Goal: Information Seeking & Learning: Learn about a topic

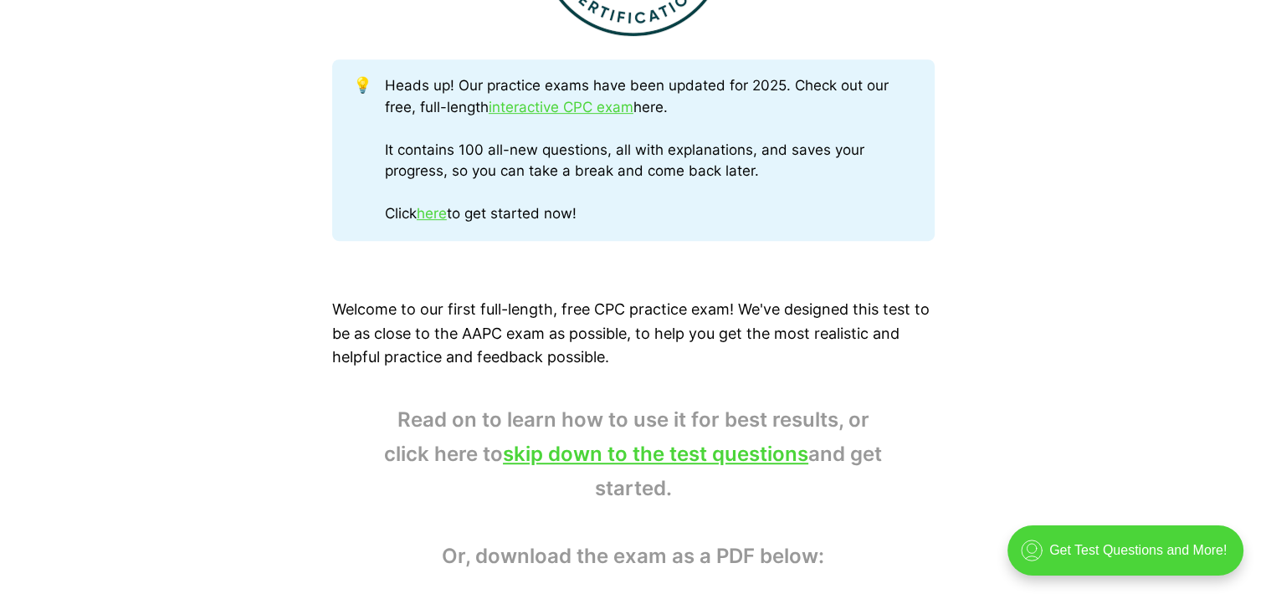
scroll to position [845, 0]
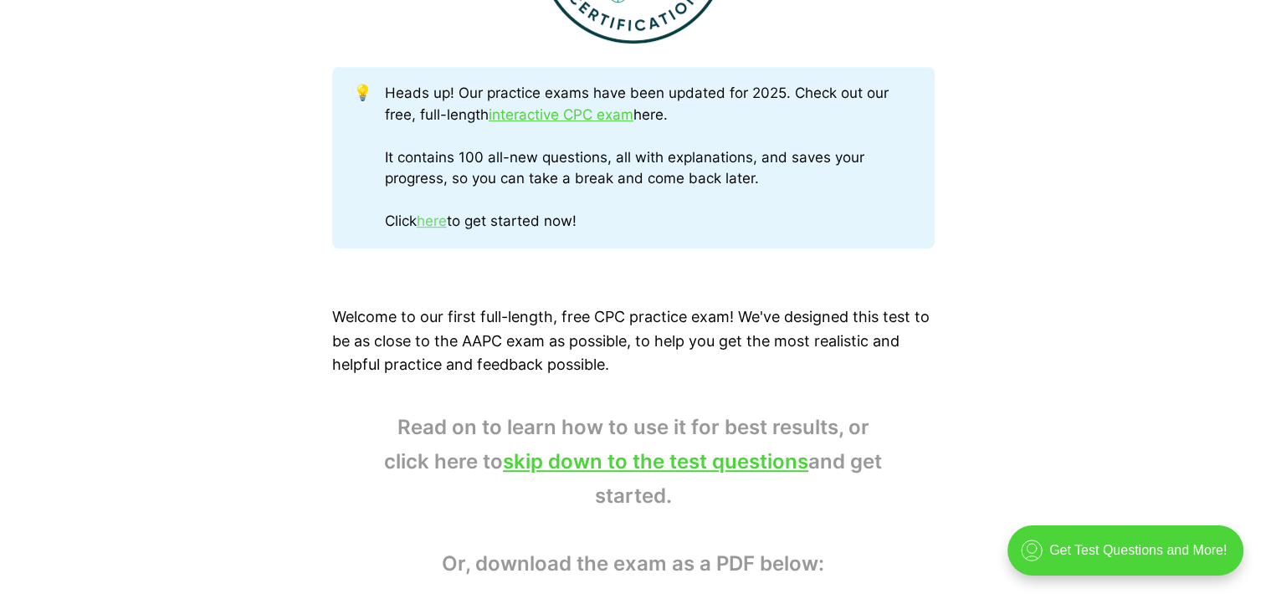
click at [432, 220] on link "here" at bounding box center [432, 220] width 30 height 17
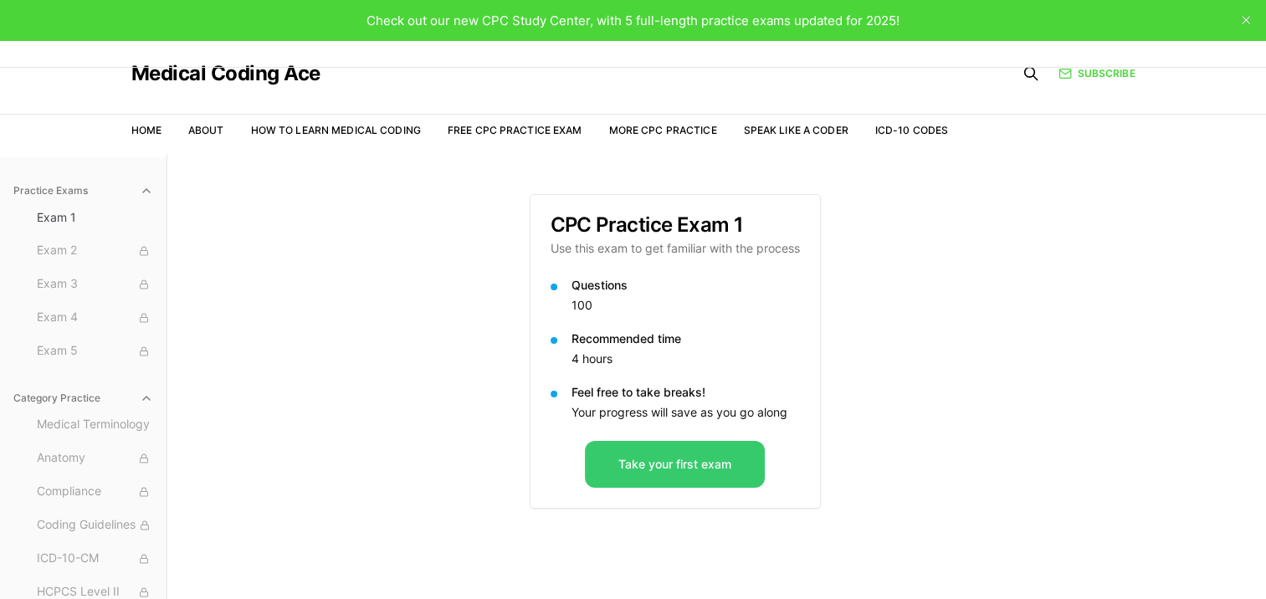
click at [644, 483] on button "Take your first exam" at bounding box center [675, 464] width 180 height 47
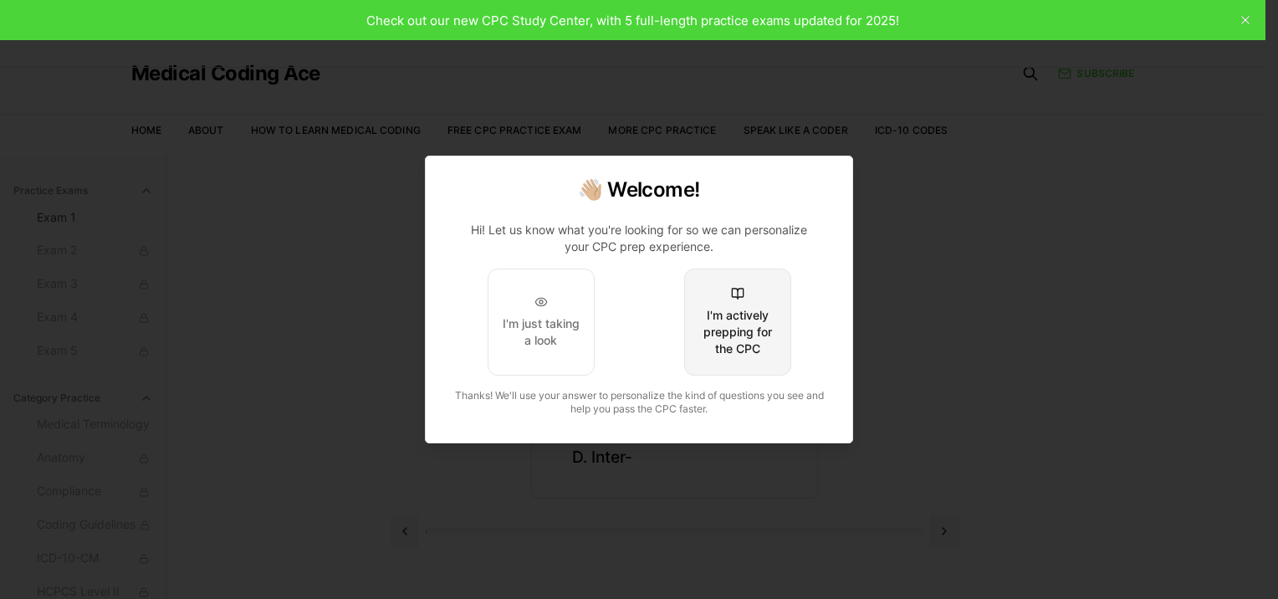
click at [752, 328] on div "I'm actively prepping for the CPC" at bounding box center [737, 332] width 79 height 50
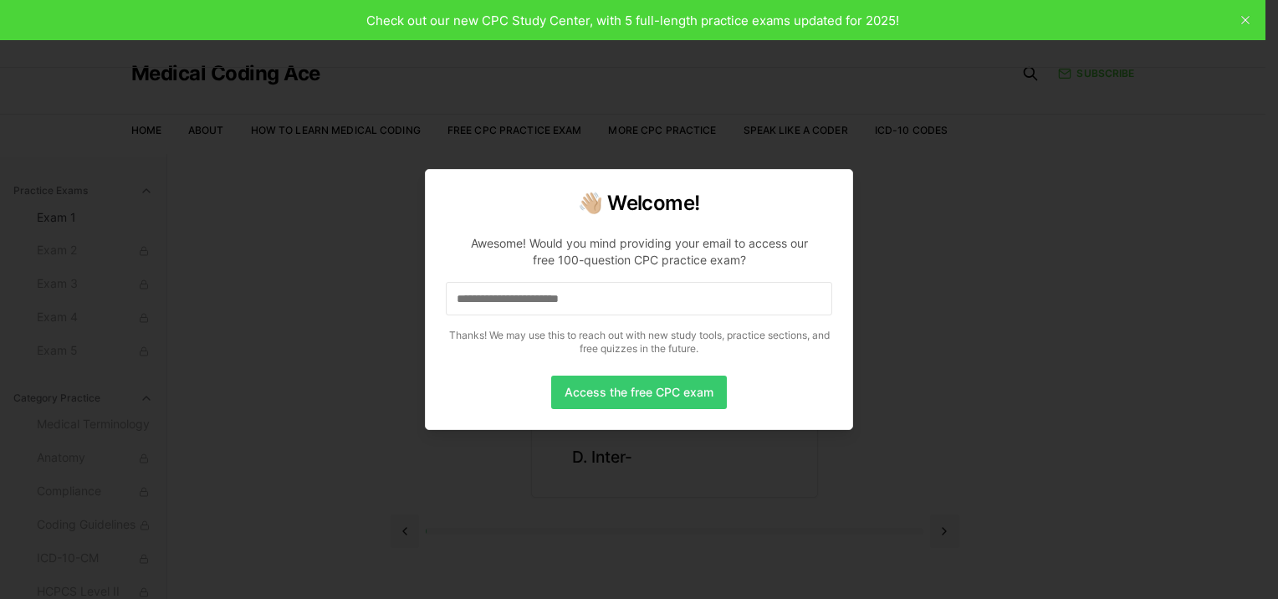
click at [641, 393] on button "Access the free CPC exam" at bounding box center [639, 392] width 176 height 33
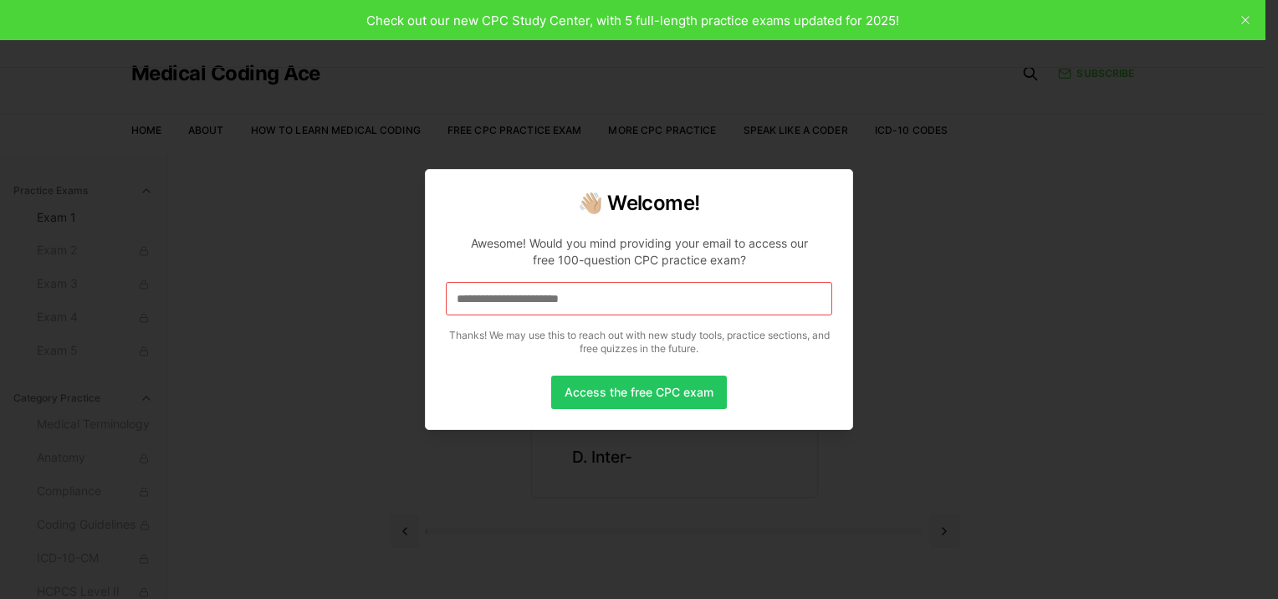
click at [1019, 116] on div at bounding box center [639, 299] width 1278 height 599
